Goal: Information Seeking & Learning: Understand process/instructions

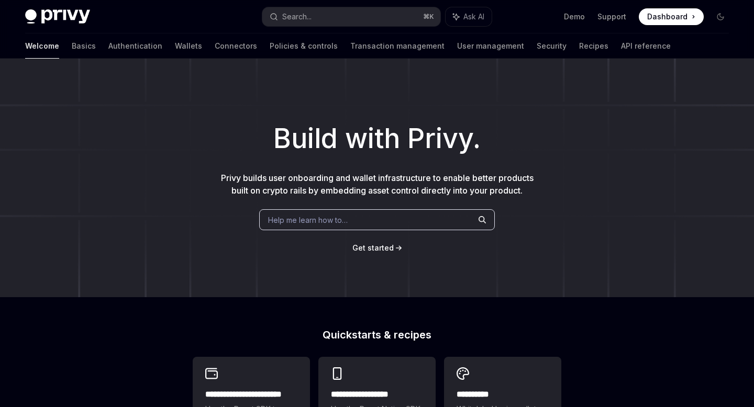
scroll to position [171, 0]
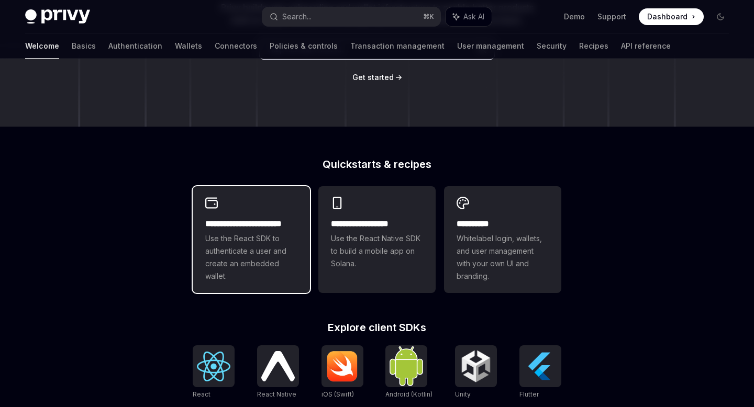
click at [275, 271] on span "Use the React SDK to authenticate a user and create an embedded wallet." at bounding box center [251, 257] width 92 height 50
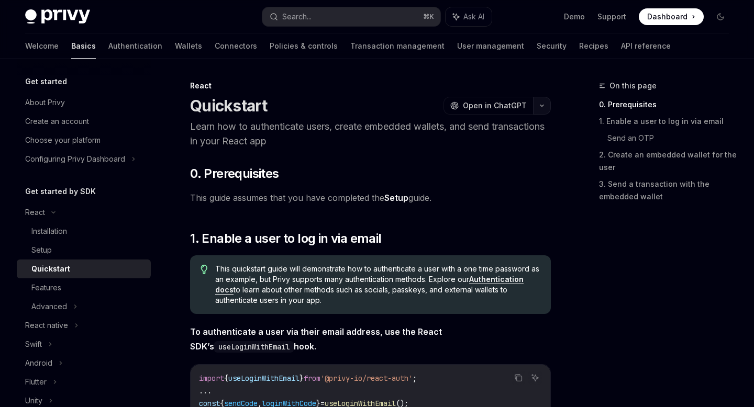
click at [541, 110] on button "button" at bounding box center [542, 106] width 18 height 18
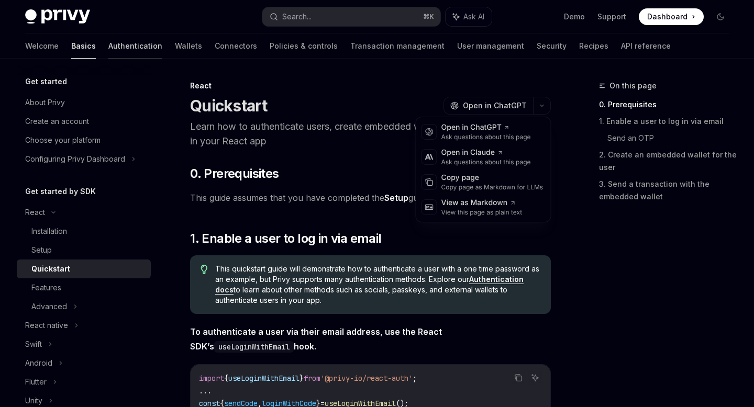
click at [108, 51] on link "Authentication" at bounding box center [135, 46] width 54 height 25
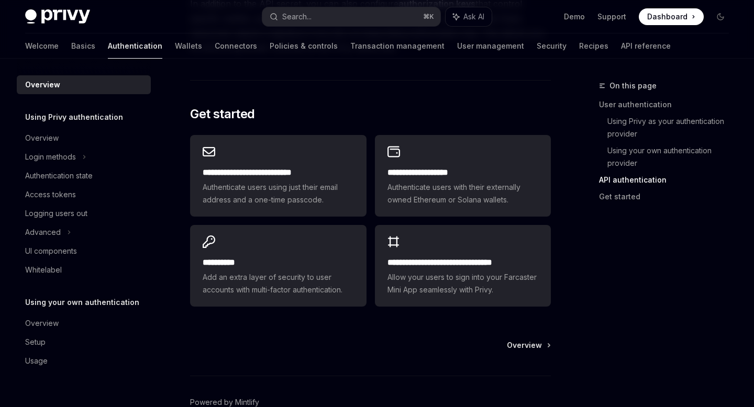
scroll to position [850, 0]
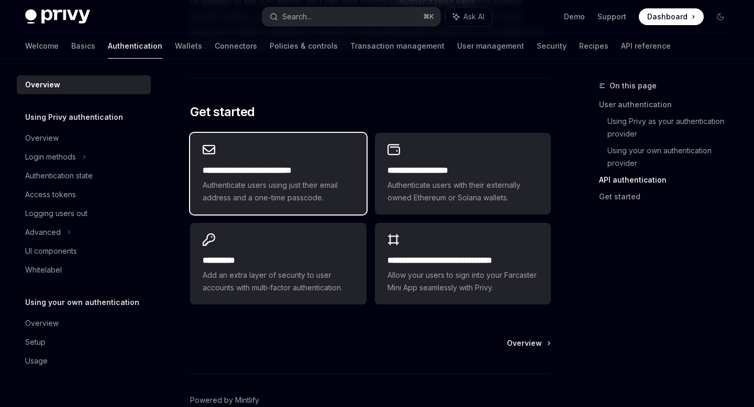
click at [334, 183] on span "Authenticate users using just their email address and a one-time passcode." at bounding box center [278, 191] width 151 height 25
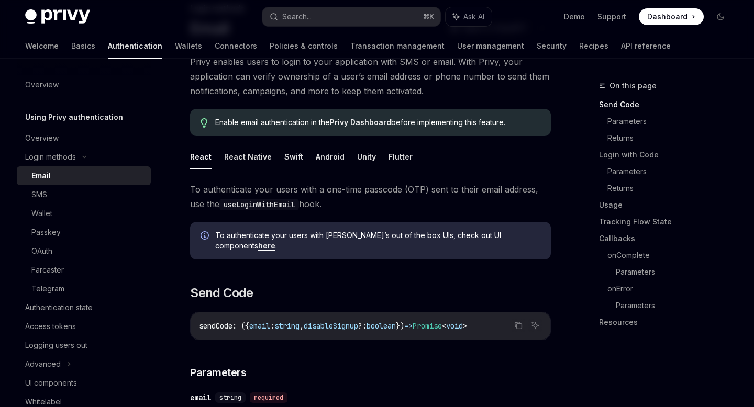
scroll to position [90, 0]
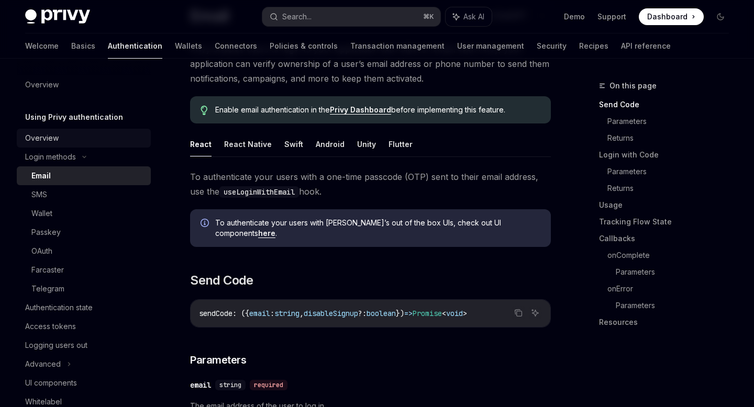
click at [60, 139] on div "Overview" at bounding box center [84, 138] width 119 height 13
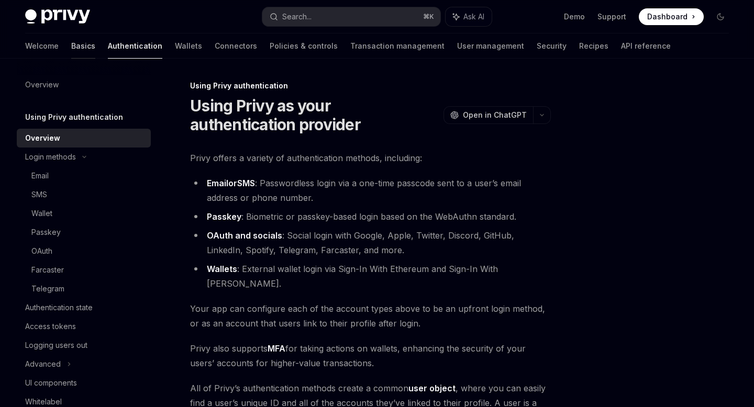
click at [71, 50] on link "Basics" at bounding box center [83, 46] width 24 height 25
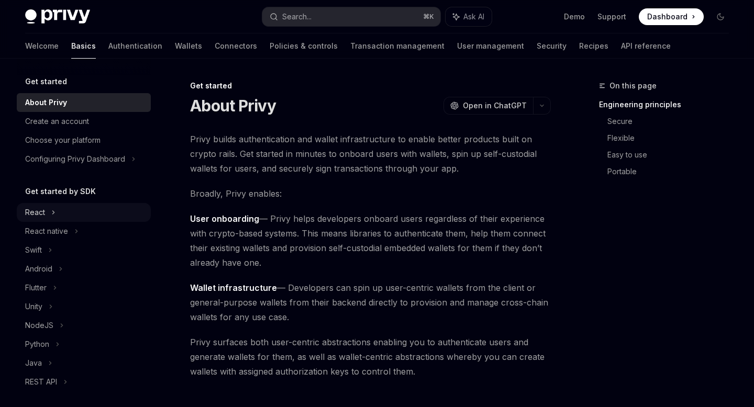
click at [40, 208] on div "React" at bounding box center [35, 212] width 20 height 13
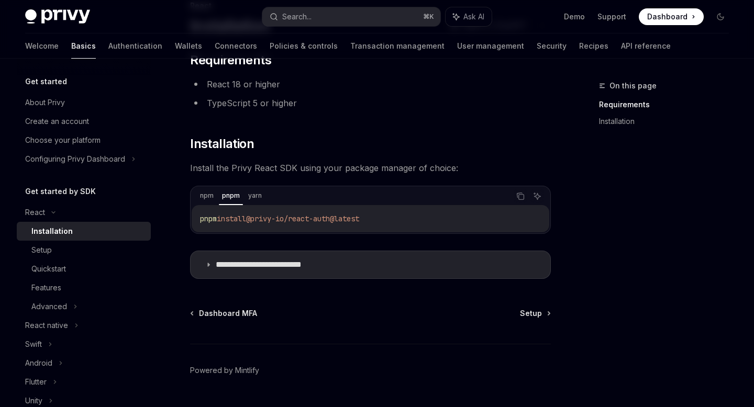
scroll to position [107, 0]
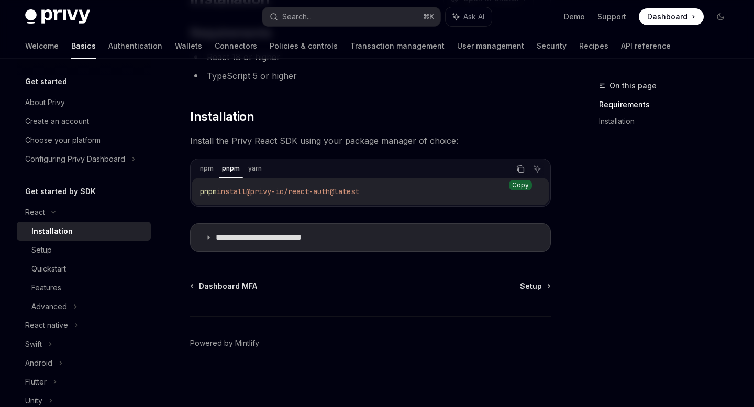
click at [516, 173] on icon "Copy the contents from the code block" at bounding box center [520, 169] width 8 height 8
click at [108, 42] on link "Authentication" at bounding box center [135, 46] width 54 height 25
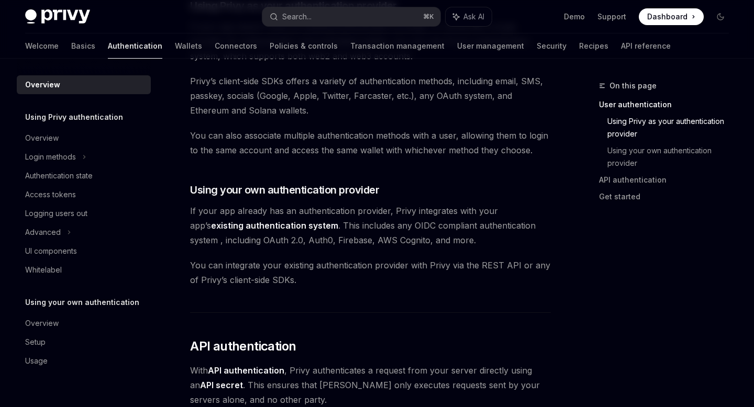
scroll to position [447, 0]
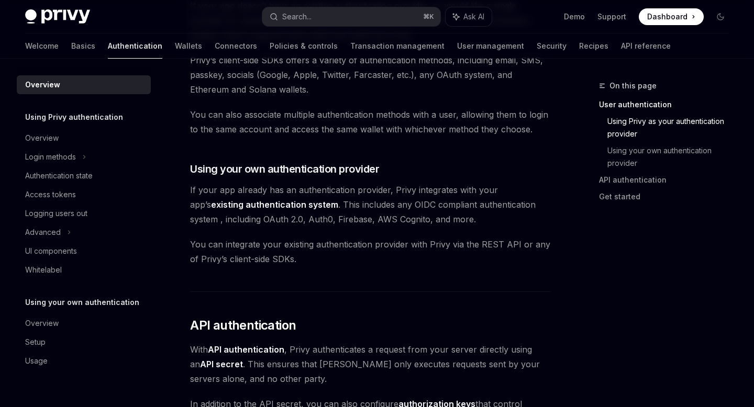
click at [192, 218] on span "If your app already has an authentication provider, Privy integrates with your …" at bounding box center [370, 205] width 361 height 44
drag, startPoint x: 229, startPoint y: 219, endPoint x: 262, endPoint y: 218, distance: 32.5
click at [262, 218] on span "If your app already has an authentication provider, Privy integrates with your …" at bounding box center [370, 205] width 361 height 44
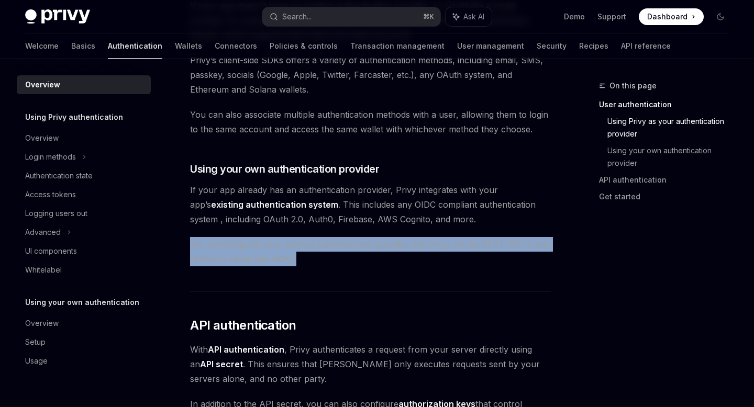
drag, startPoint x: 192, startPoint y: 243, endPoint x: 314, endPoint y: 258, distance: 122.3
click at [314, 258] on span "You can integrate your existing authentication provider with Privy via the REST…" at bounding box center [370, 251] width 361 height 29
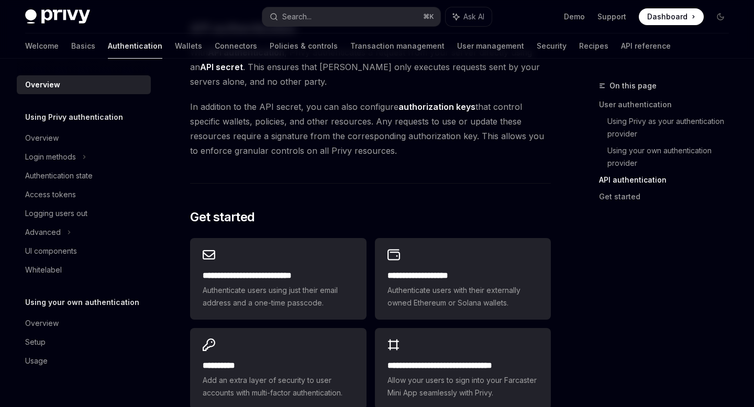
scroll to position [751, 0]
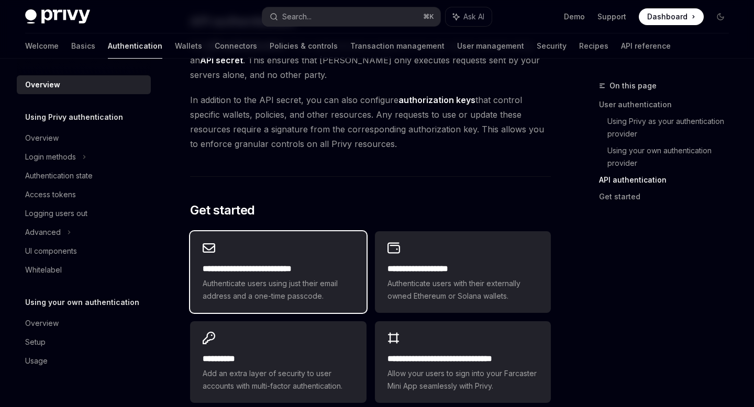
click at [306, 259] on div "**********" at bounding box center [278, 272] width 176 height 82
type textarea "*"
